Goal: Task Accomplishment & Management: Manage account settings

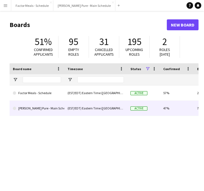
click at [31, 107] on link "[PERSON_NAME] Pure - Main Schedule" at bounding box center [37, 108] width 48 height 15
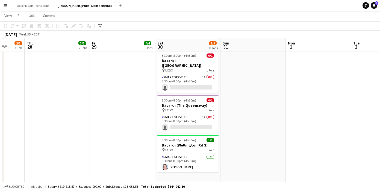
scroll to position [252, 0]
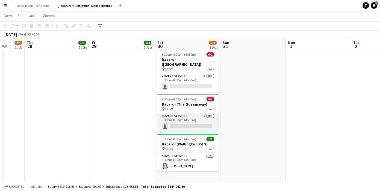
click at [181, 113] on app-card-role "Smart Serve TL 5A 0/1 3:30pm-8:00pm (4h30m) single-neutral-actions" at bounding box center [187, 122] width 61 height 19
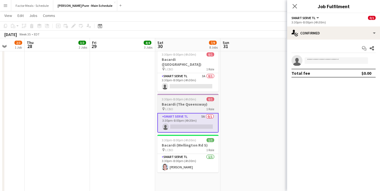
click at [183, 107] on div "pin LCBO 1 Role" at bounding box center [187, 109] width 61 height 4
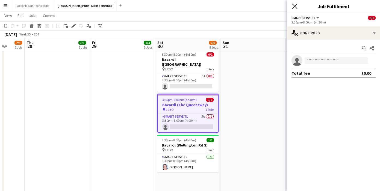
click at [203, 7] on icon at bounding box center [294, 6] width 5 height 5
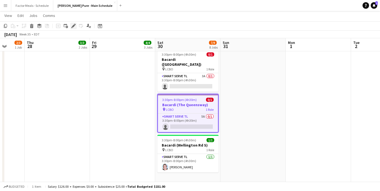
click at [72, 26] on icon "Edit" at bounding box center [73, 26] width 4 height 4
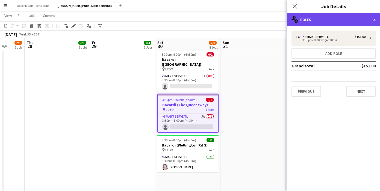
click at [203, 20] on div "multiple-users-add Roles" at bounding box center [333, 19] width 93 height 13
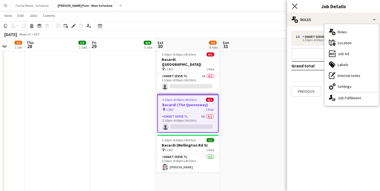
click at [203, 5] on icon at bounding box center [294, 6] width 5 height 5
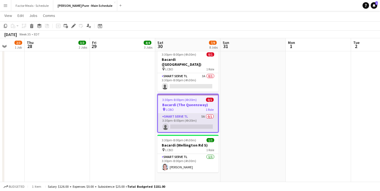
click at [186, 114] on app-card-role "Smart Serve TL 5A 0/1 3:30pm-8:00pm (4h30m) single-neutral-actions" at bounding box center [188, 123] width 60 height 19
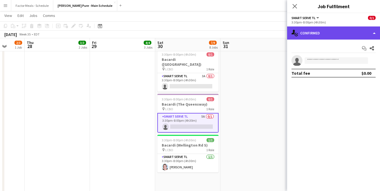
click at [203, 32] on div "single-neutral-actions-check-2 Confirmed" at bounding box center [333, 32] width 93 height 13
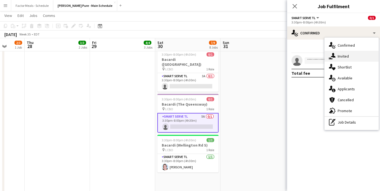
click at [203, 54] on div "single-neutral-actions-share-1 Invited" at bounding box center [351, 56] width 54 height 11
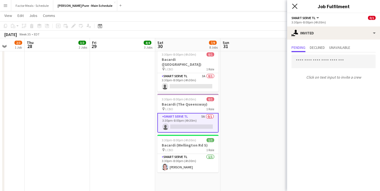
click at [203, 8] on icon "Close pop-in" at bounding box center [294, 6] width 5 height 5
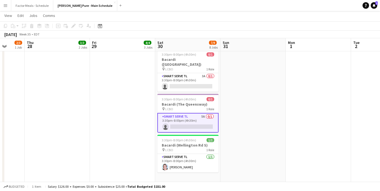
click at [203, 94] on app-date-cell at bounding box center [252, 165] width 65 height 712
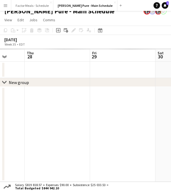
scroll to position [0, 0]
